Goal: Information Seeking & Learning: Check status

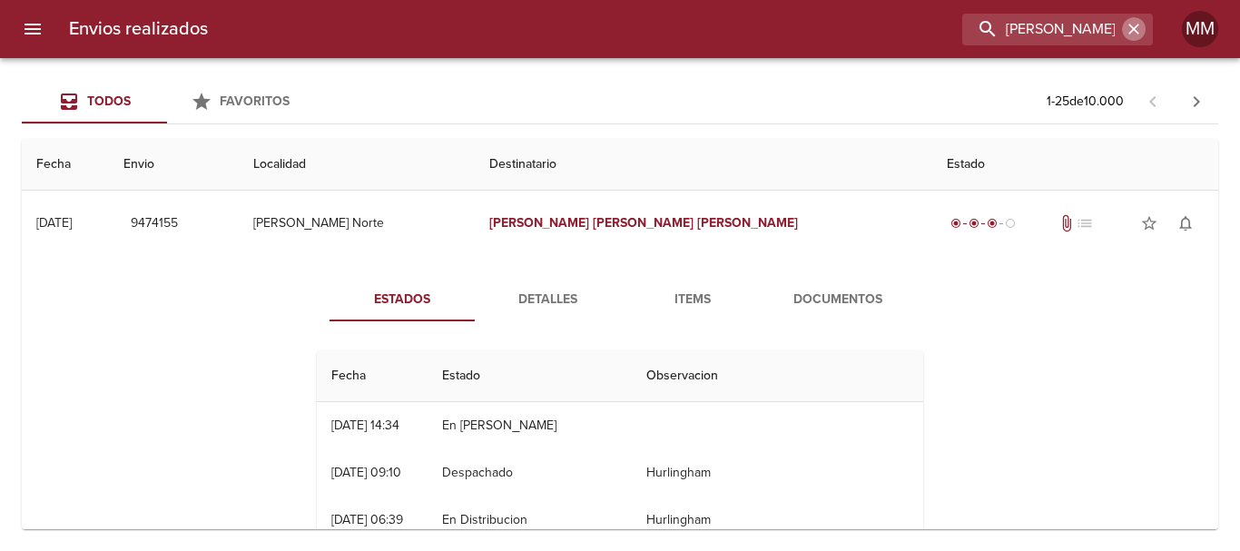
click at [1139, 27] on icon "button" at bounding box center [1134, 29] width 18 height 18
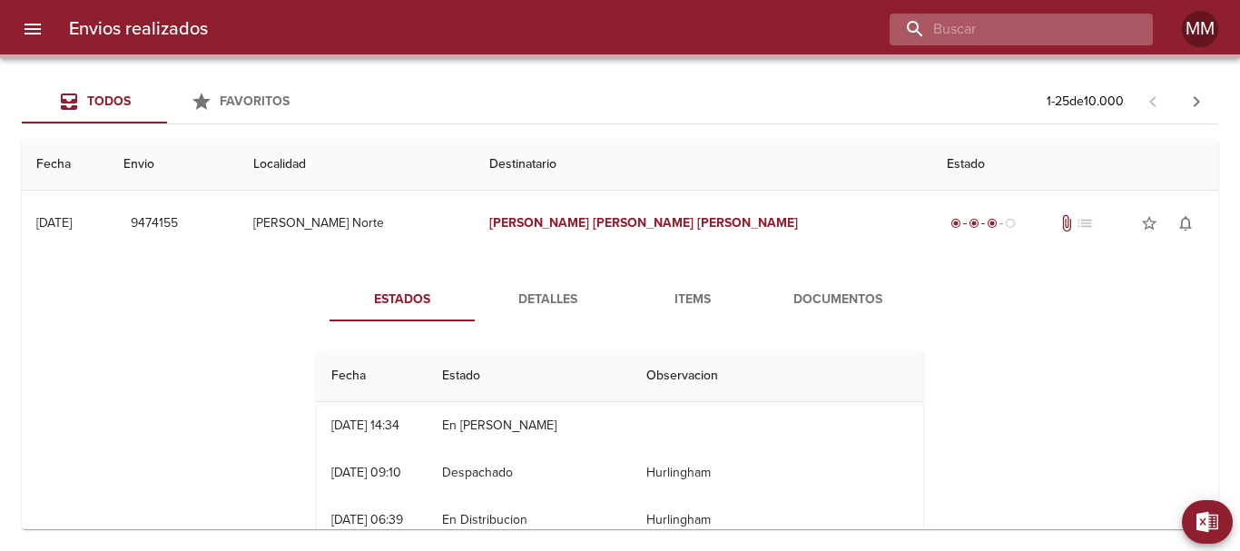
click at [1091, 28] on input "buscar" at bounding box center [1006, 30] width 232 height 32
paste input "[PERSON_NAME] ML"
type input "[PERSON_NAME] ML"
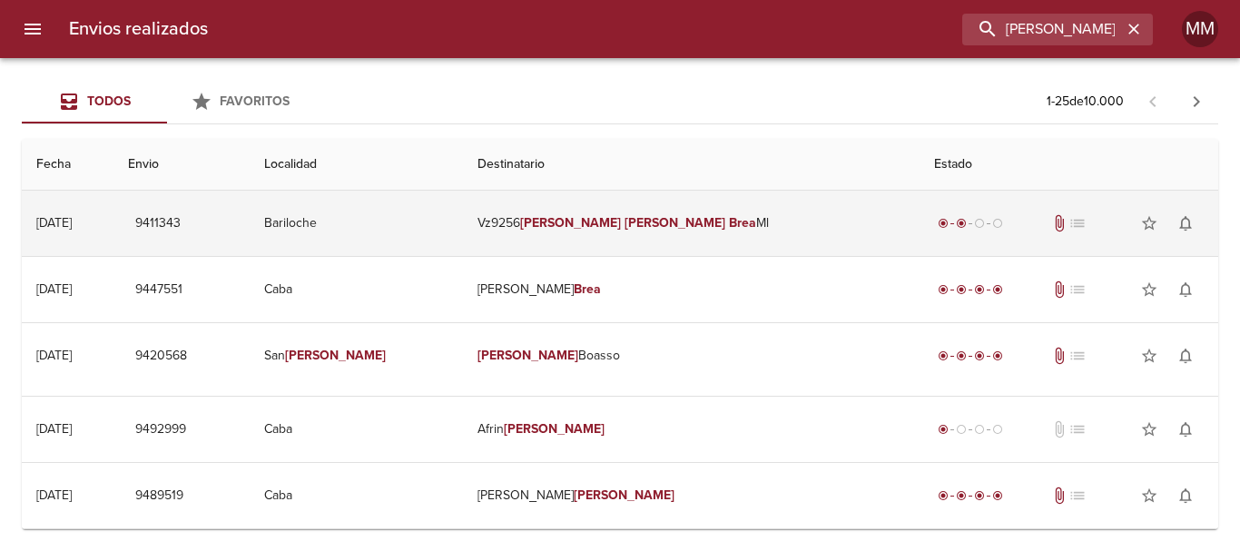
click at [781, 231] on td "Vz9256 [PERSON_NAME]" at bounding box center [691, 223] width 457 height 65
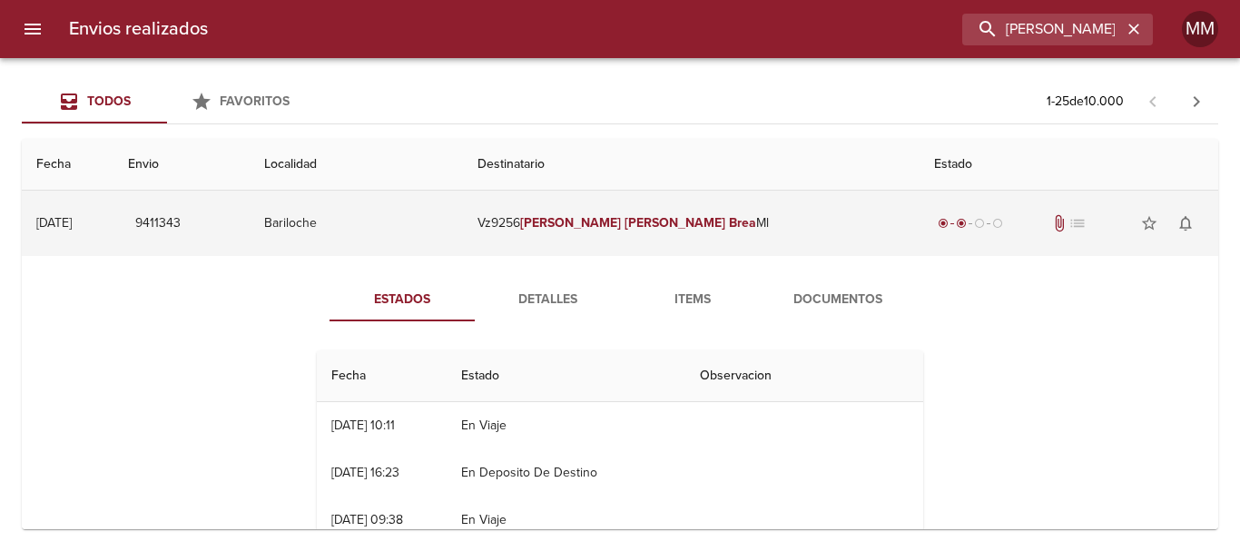
click at [181, 219] on span "9411343" at bounding box center [157, 223] width 45 height 23
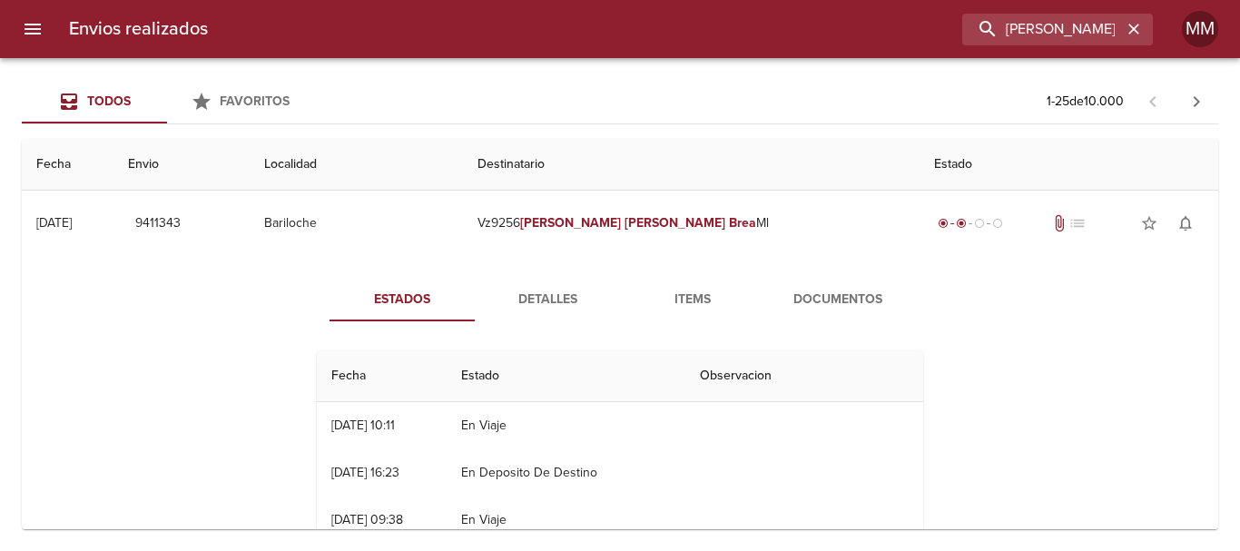
click at [551, 289] on span "Detalles" at bounding box center [547, 300] width 123 height 23
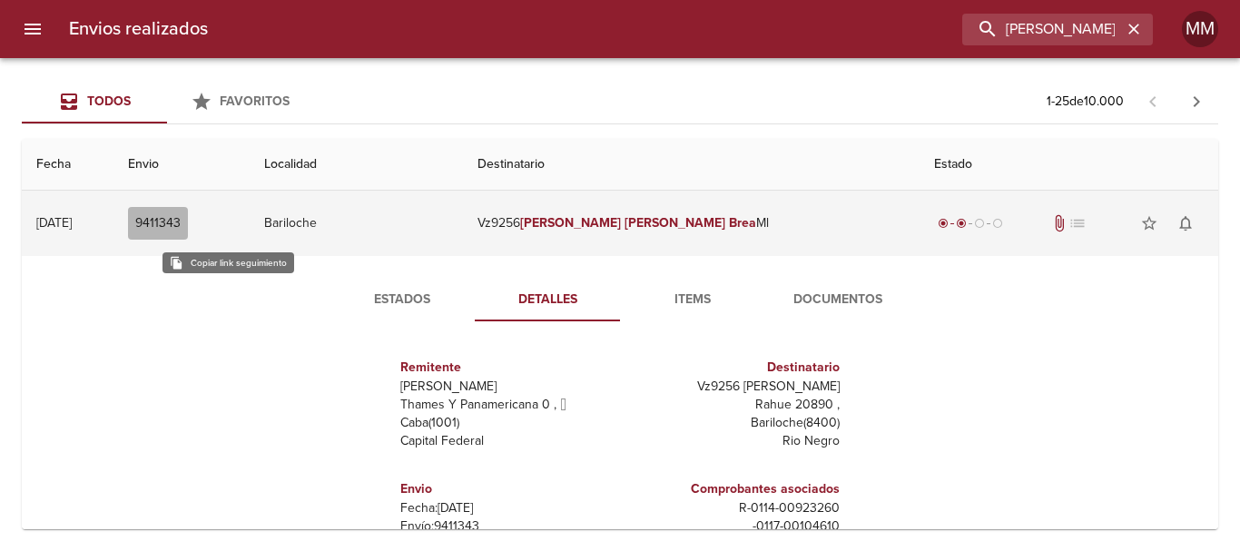
click at [181, 226] on span "9411343" at bounding box center [157, 223] width 45 height 23
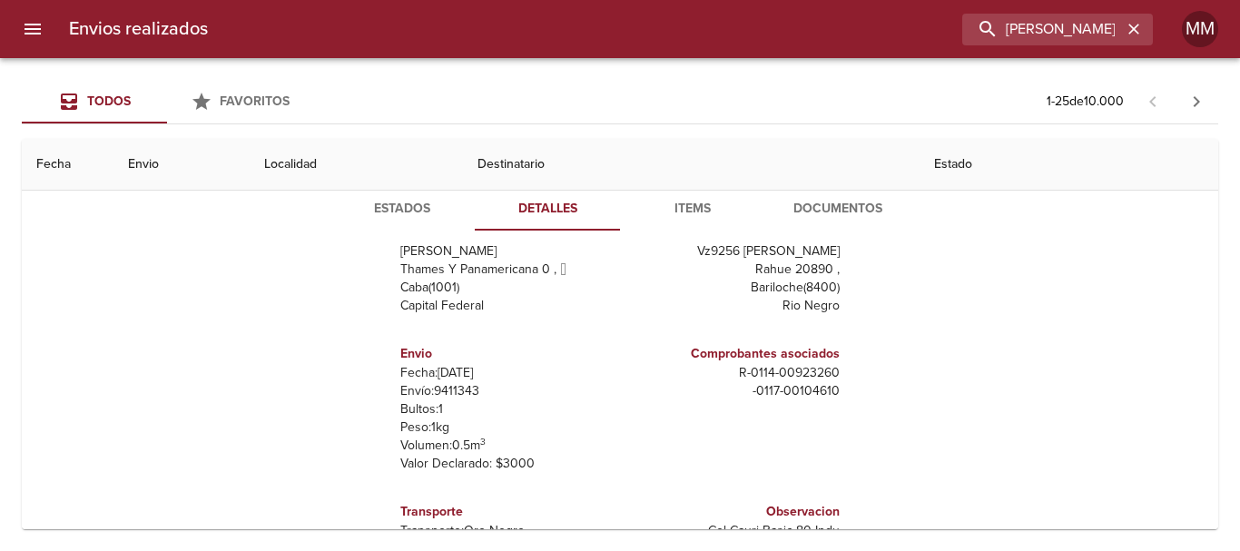
scroll to position [182, 0]
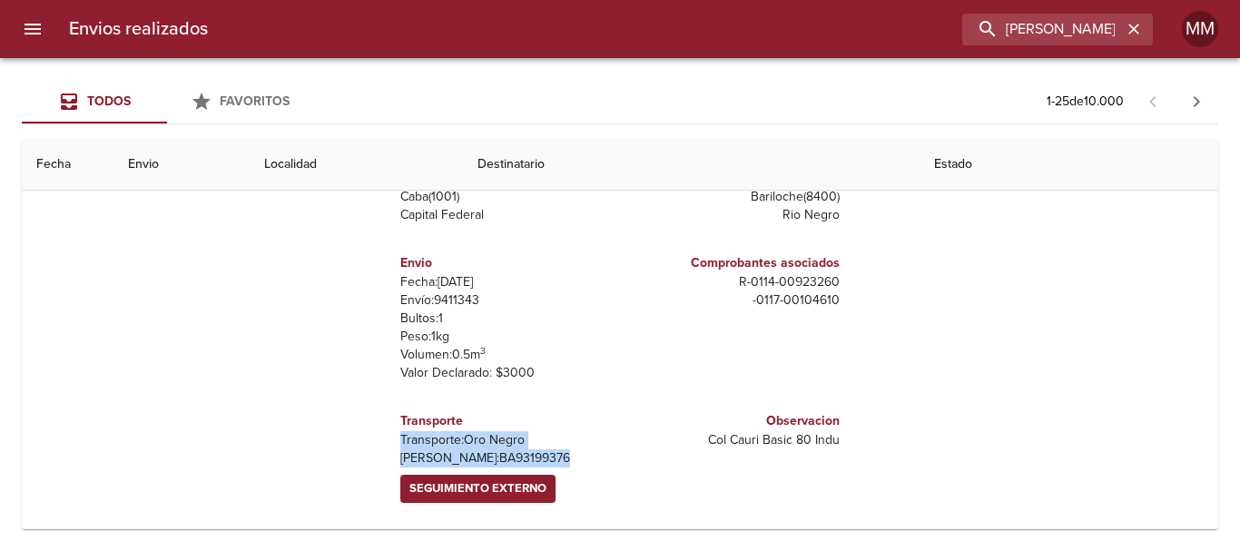
drag, startPoint x: 389, startPoint y: 441, endPoint x: 516, endPoint y: 445, distance: 127.1
click at [523, 457] on div "Transporte Transporte: Oro Negro [PERSON_NAME]: BA93199376 Seguimiento Externo" at bounding box center [506, 457] width 212 height 106
copy div "Transporte: Oro Negro [PERSON_NAME]: BA93199376"
